Goal: Task Accomplishment & Management: Use online tool/utility

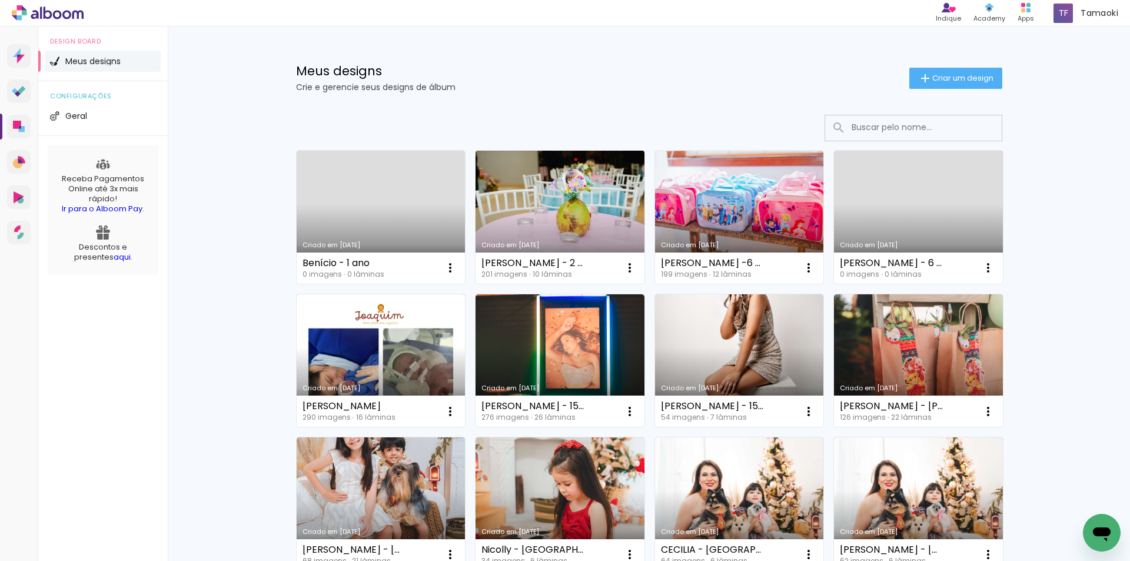
click at [487, 205] on link "Criado em [DATE]" at bounding box center [559, 217] width 169 height 133
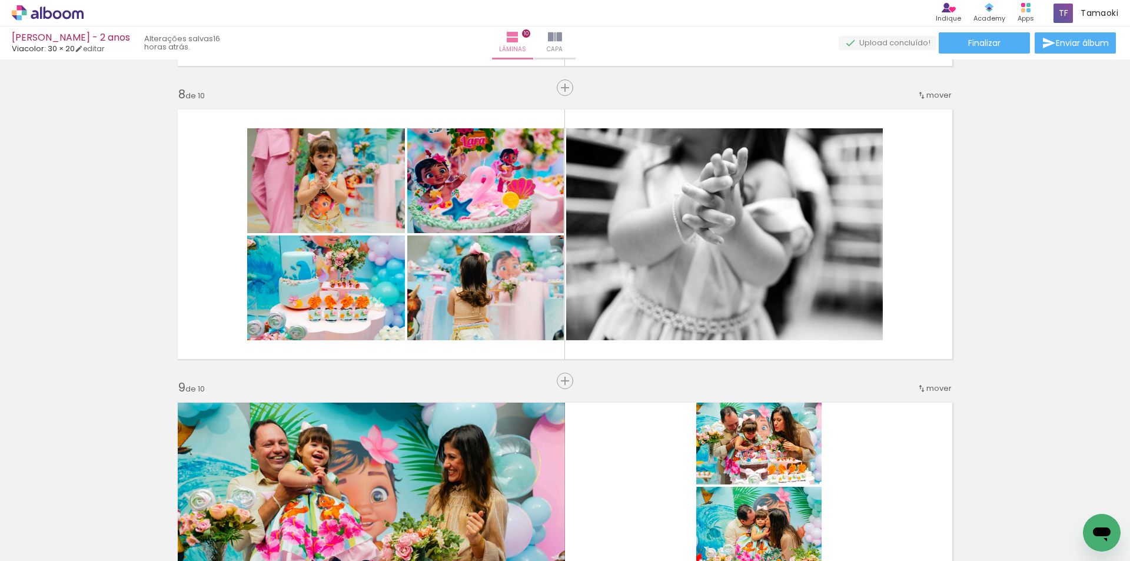
scroll to position [2018, 0]
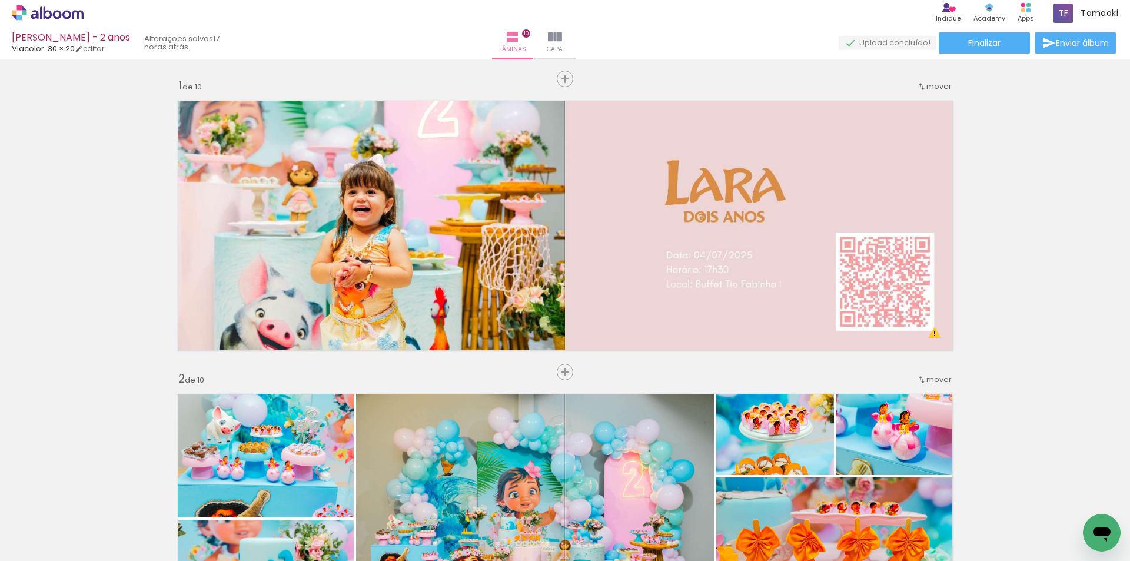
scroll to position [2018, 0]
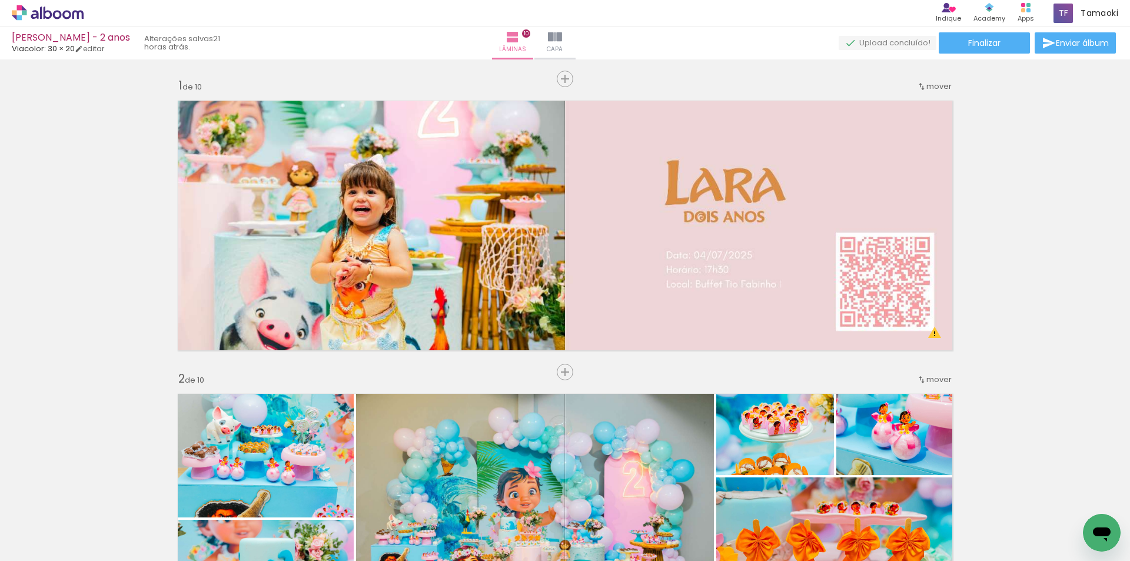
scroll to position [2018, 0]
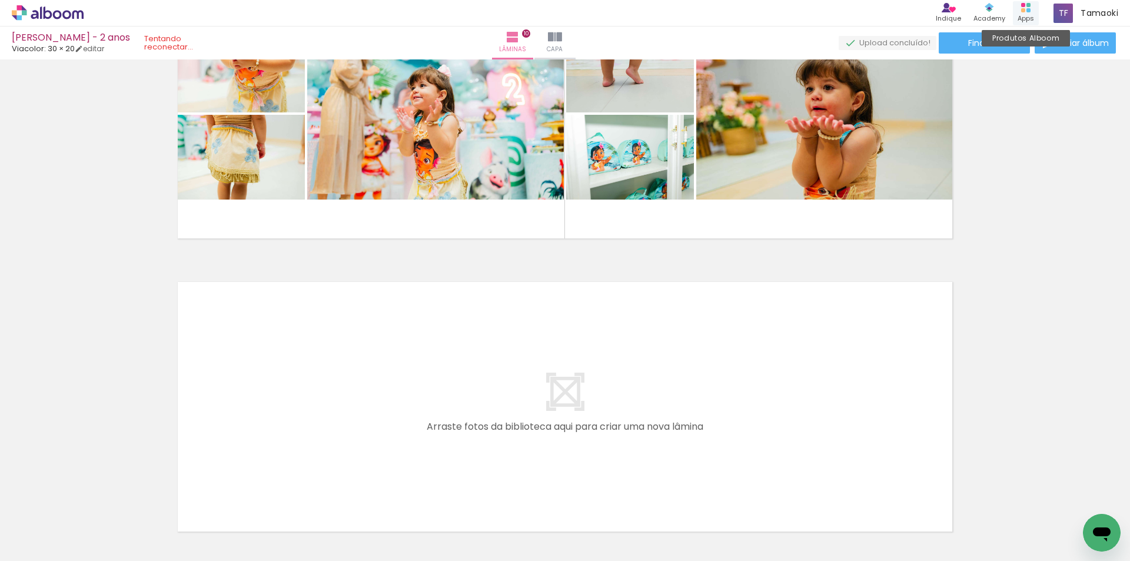
scroll to position [2783, 0]
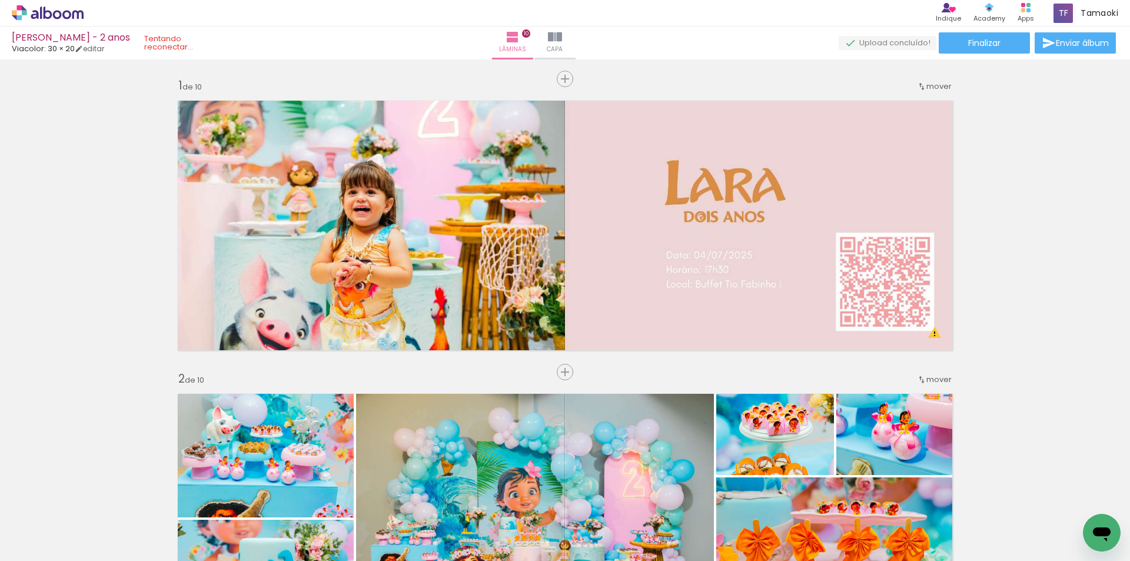
scroll to position [2783, 0]
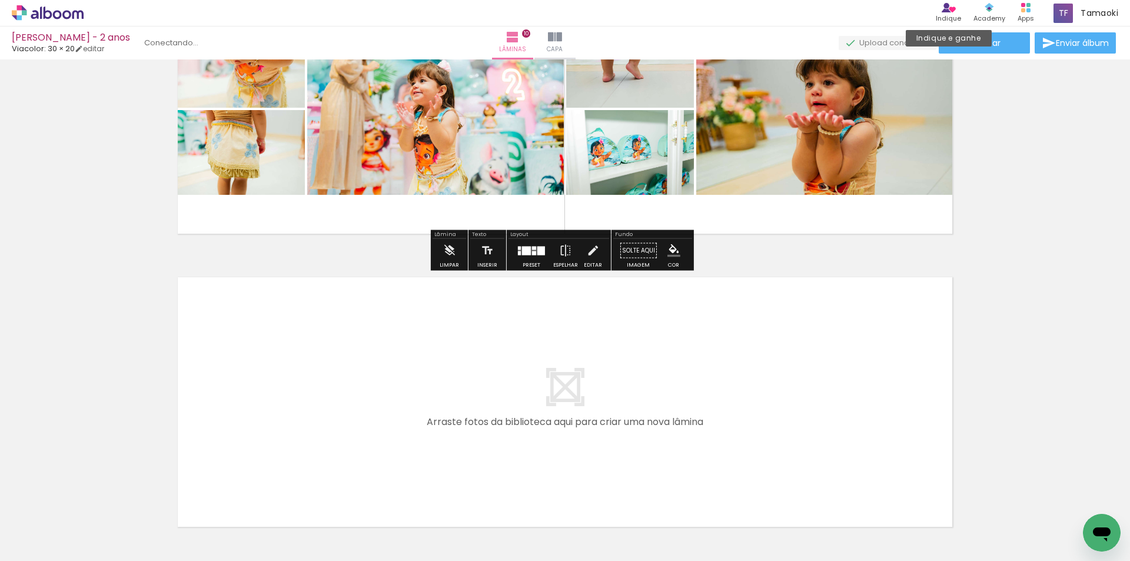
scroll to position [2724, 0]
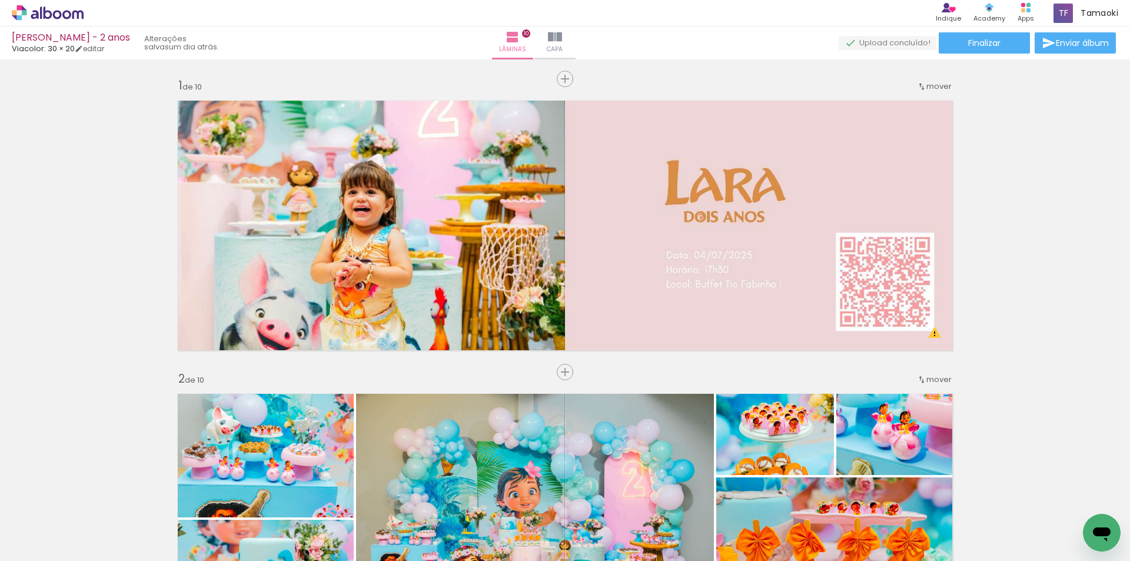
scroll to position [2724, 0]
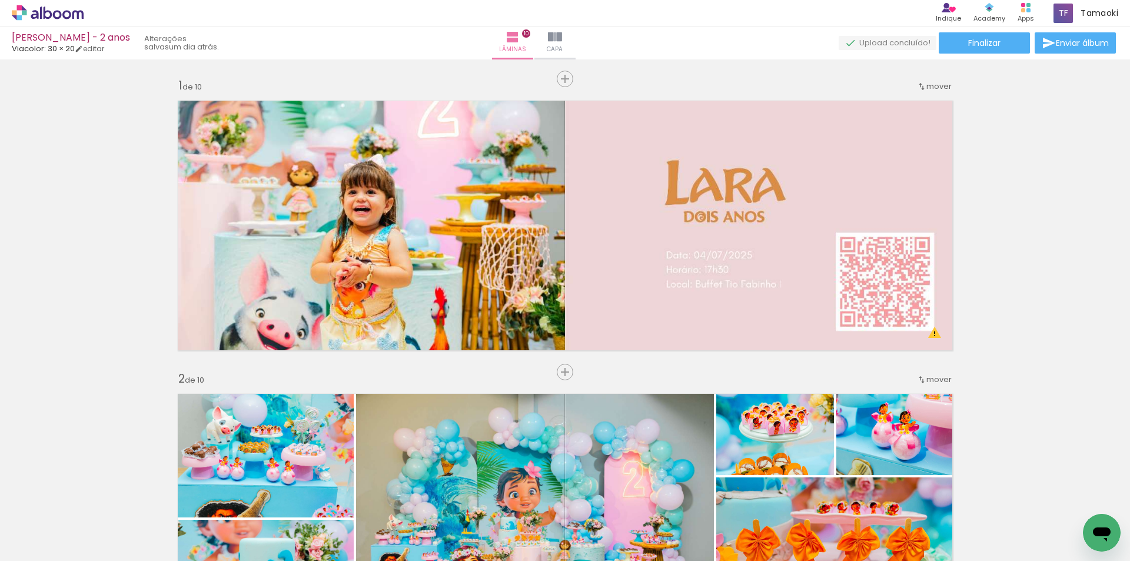
scroll to position [2724, 0]
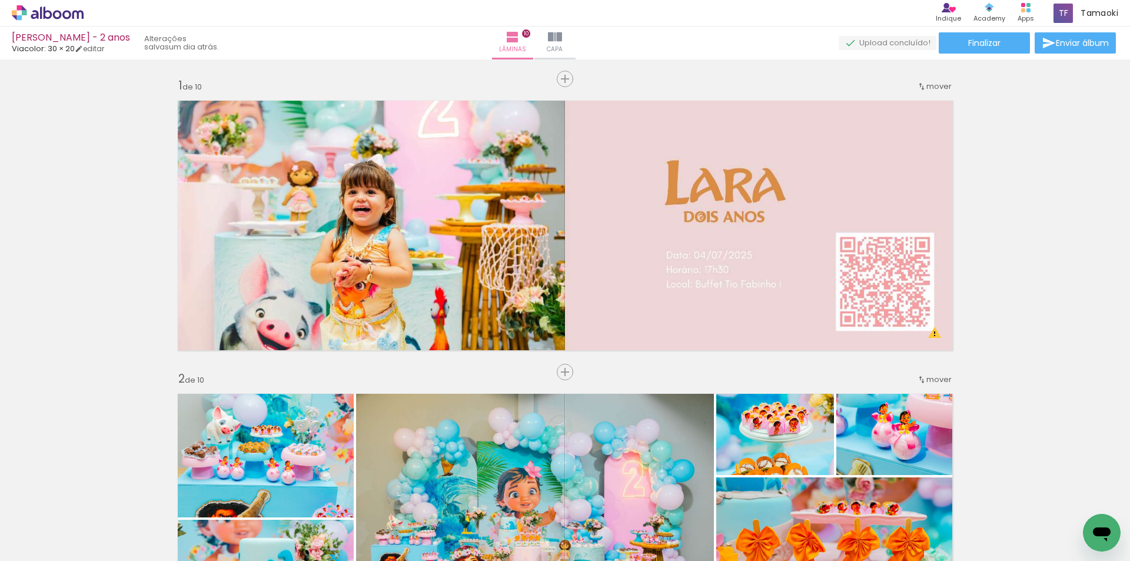
scroll to position [2724, 0]
